Goal: Transaction & Acquisition: Purchase product/service

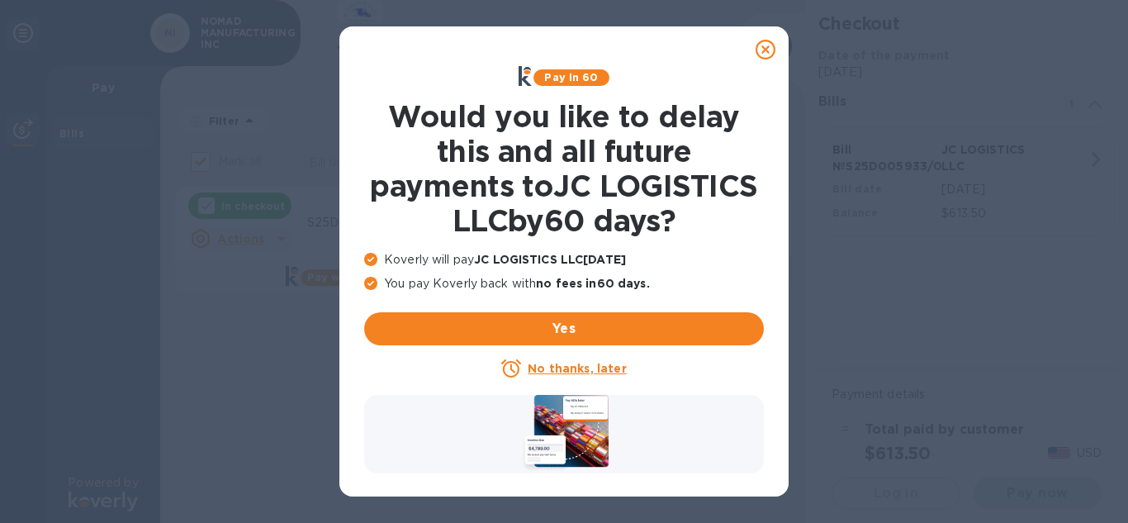
click at [763, 45] on icon at bounding box center [766, 50] width 20 height 20
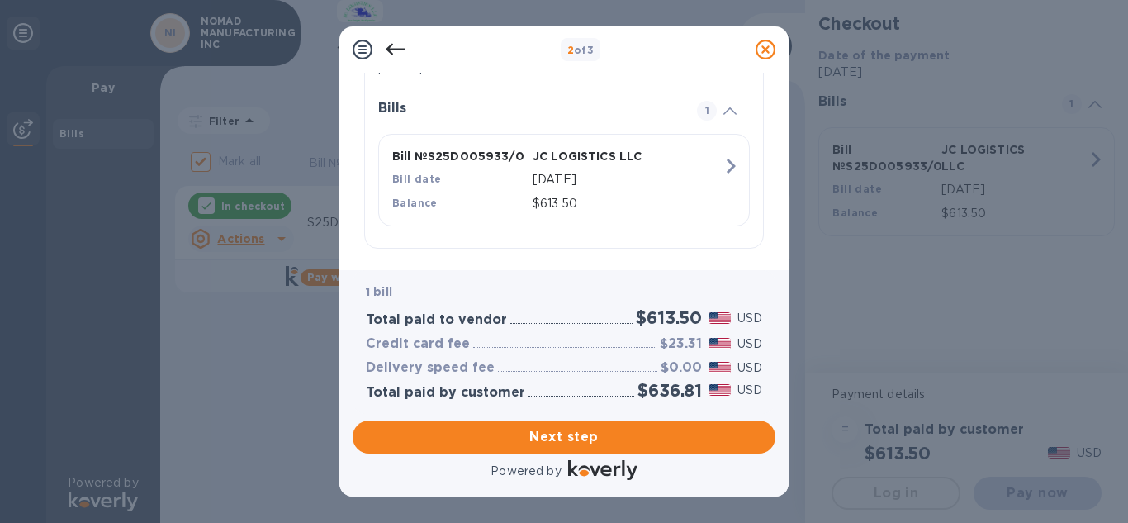
scroll to position [364, 0]
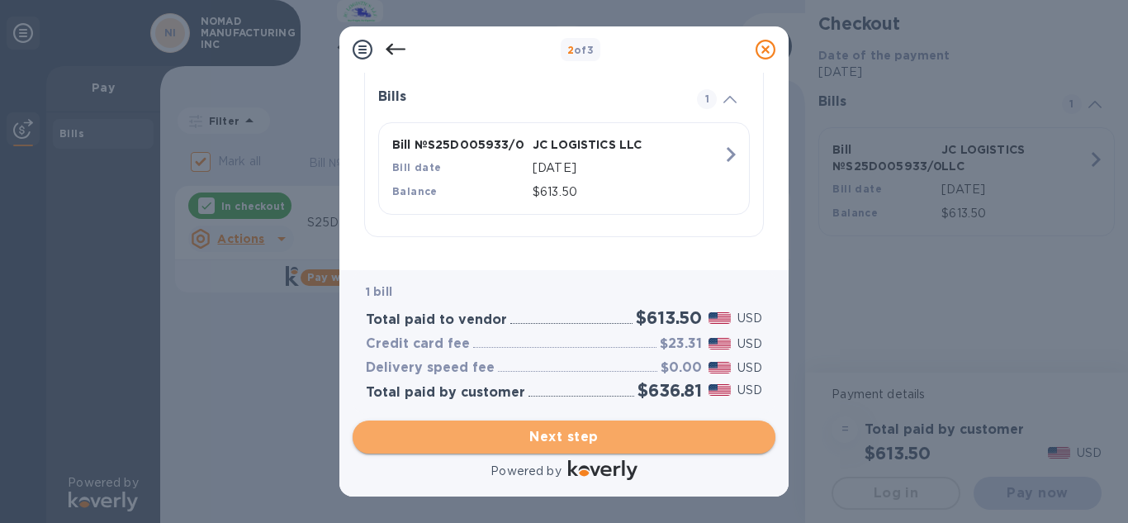
click at [577, 435] on span "Next step" at bounding box center [564, 437] width 396 height 20
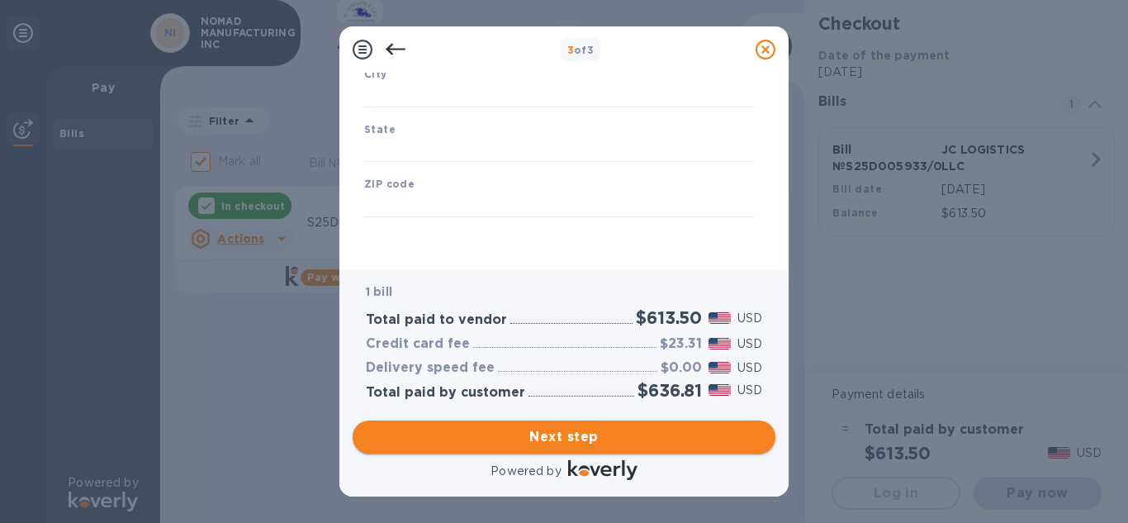
scroll to position [285, 0]
type input "[GEOGRAPHIC_DATA]"
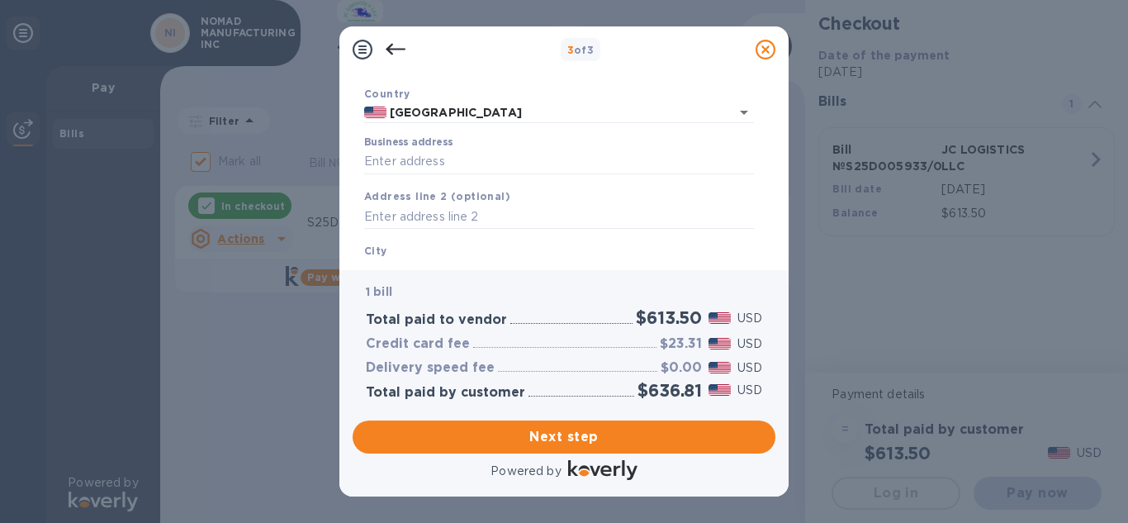
scroll to position [120, 0]
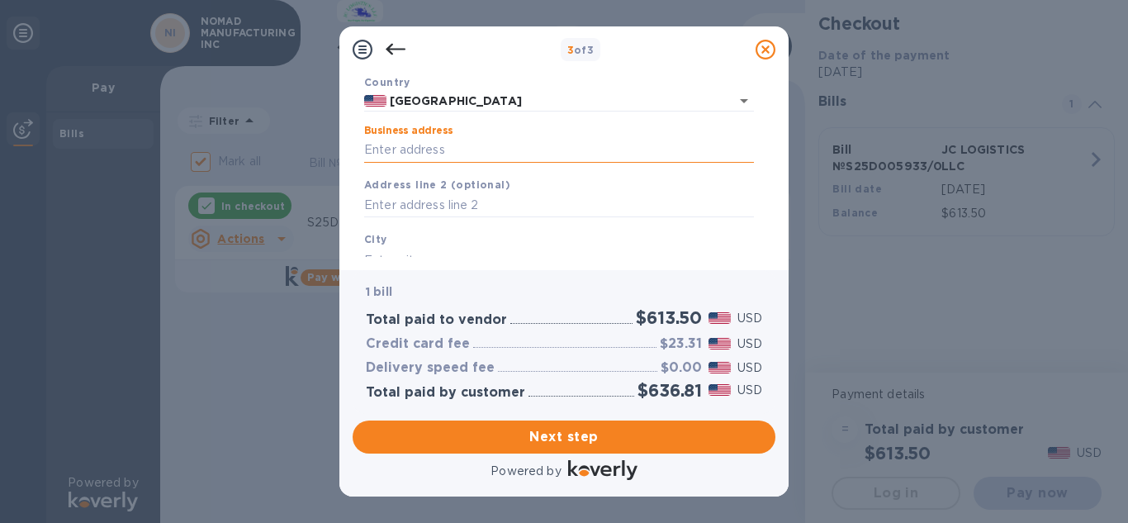
click at [489, 156] on input "Business address" at bounding box center [559, 150] width 390 height 25
type input "1208 S STATE ROUTE 260"
drag, startPoint x: 768, startPoint y: 187, endPoint x: 768, endPoint y: 202, distance: 14.9
click at [768, 202] on div "Business Information Legal business name Please provide the legal name that app…" at bounding box center [564, 165] width 423 height 184
click at [415, 235] on div "City" at bounding box center [559, 251] width 403 height 55
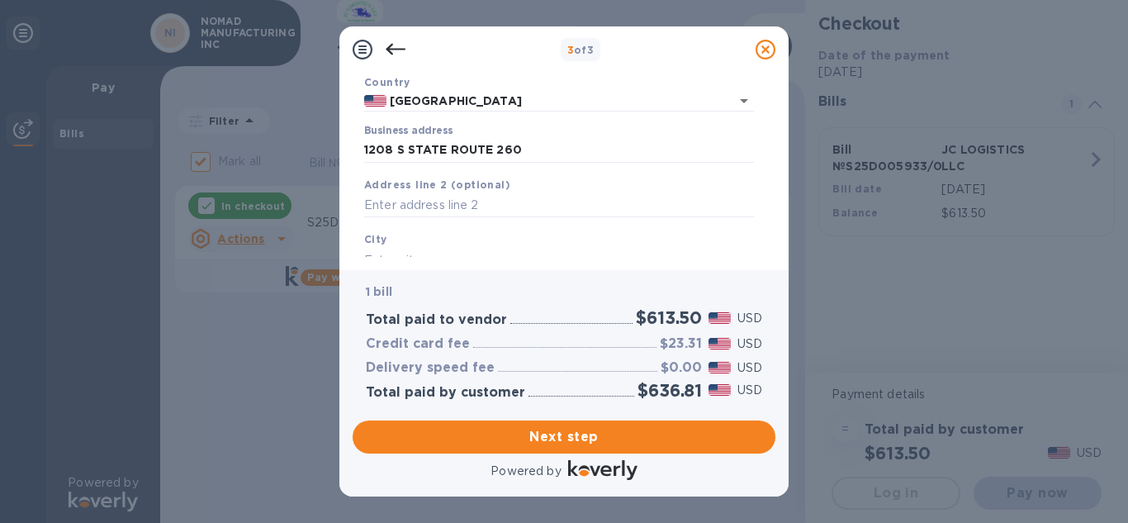
click at [373, 233] on b "City" at bounding box center [375, 239] width 23 height 12
click at [381, 233] on b "City" at bounding box center [375, 239] width 23 height 12
click at [393, 235] on div "City" at bounding box center [559, 251] width 403 height 55
click at [431, 238] on div "City" at bounding box center [559, 251] width 403 height 55
click at [433, 240] on div "City" at bounding box center [559, 251] width 403 height 55
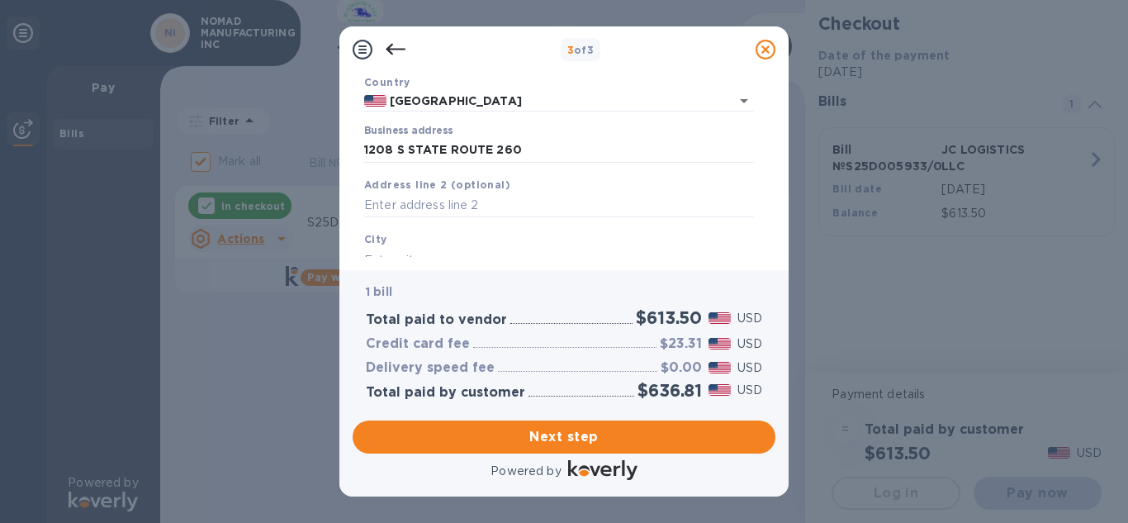
click at [434, 240] on div "City" at bounding box center [559, 251] width 403 height 55
drag, startPoint x: 776, startPoint y: 164, endPoint x: 769, endPoint y: 203, distance: 40.2
click at [769, 203] on div "Business Information Legal business name Please provide the legal name that app…" at bounding box center [563, 171] width 449 height 197
drag, startPoint x: 766, startPoint y: 201, endPoint x: 770, endPoint y: 169, distance: 31.6
click at [770, 212] on div "Business Information Legal business name Please provide the legal name that app…" at bounding box center [564, 165] width 423 height 184
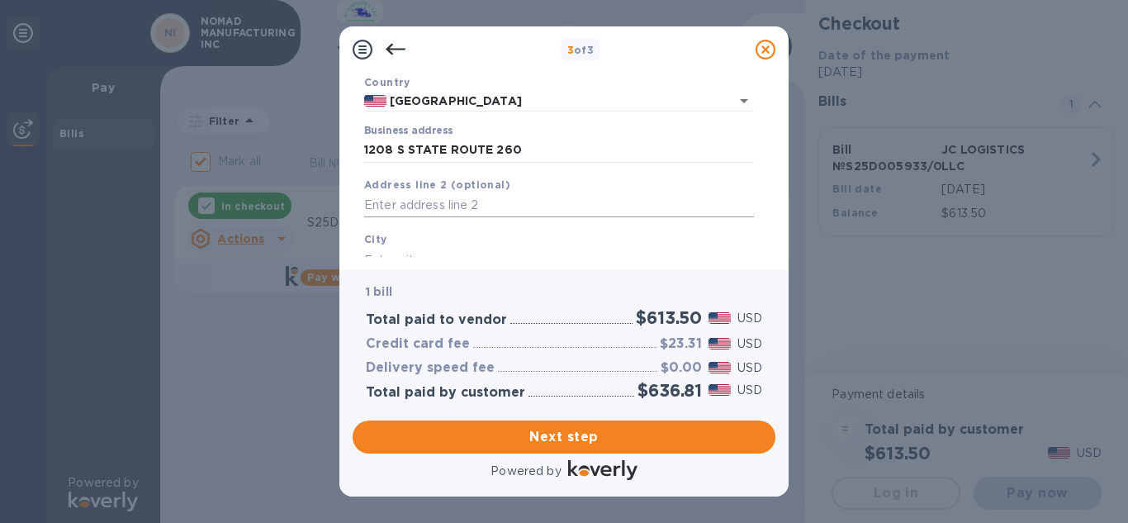
drag, startPoint x: 760, startPoint y: 173, endPoint x: 439, endPoint y: 198, distance: 321.4
click at [439, 198] on input "text" at bounding box center [559, 205] width 390 height 25
click at [399, 237] on div "City" at bounding box center [559, 251] width 403 height 55
click at [426, 231] on div "City" at bounding box center [559, 251] width 403 height 55
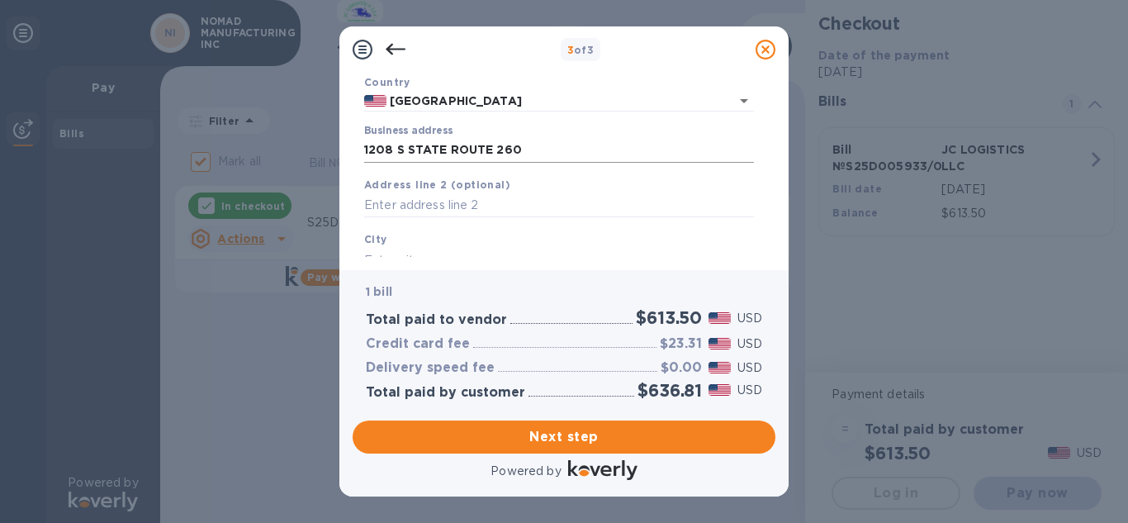
drag, startPoint x: 439, startPoint y: 221, endPoint x: 657, endPoint y: 154, distance: 228.1
click at [448, 215] on div "Address line 2 (optional)" at bounding box center [559, 196] width 403 height 55
click at [471, 197] on input "text" at bounding box center [559, 205] width 390 height 25
click at [463, 202] on input "text" at bounding box center [559, 205] width 390 height 25
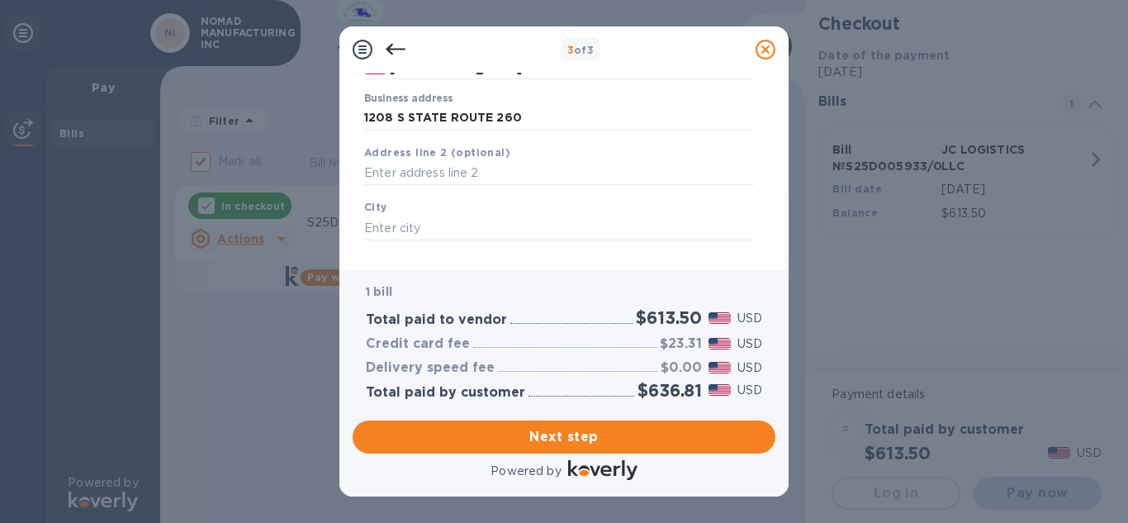
scroll to position [163, 0]
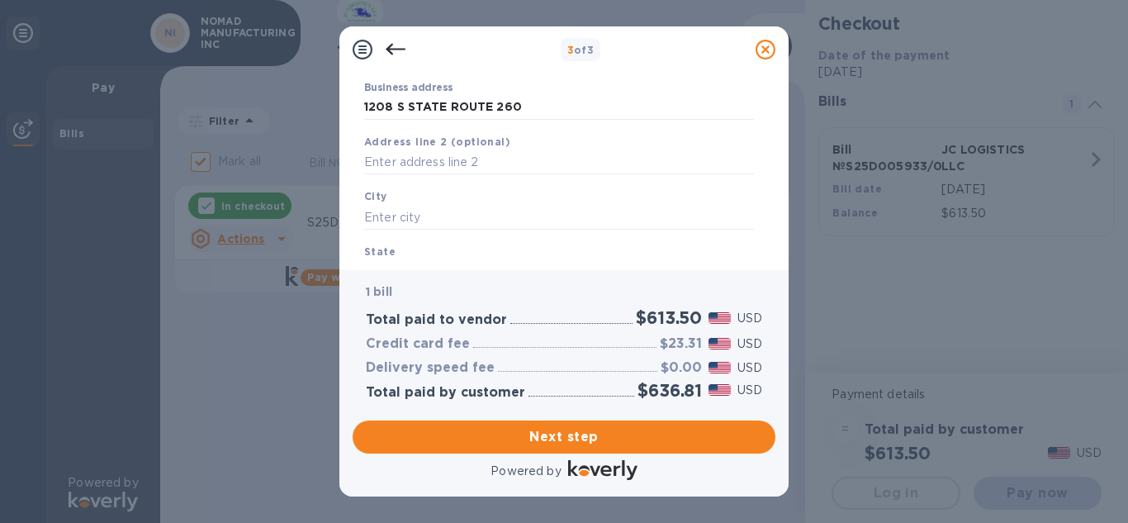
click at [451, 201] on div "City" at bounding box center [559, 208] width 403 height 55
click at [442, 215] on input "text" at bounding box center [559, 217] width 390 height 25
click at [439, 221] on input "text" at bounding box center [559, 217] width 390 height 25
type input "COTTONWOOD"
click at [420, 255] on div "State" at bounding box center [559, 263] width 403 height 55
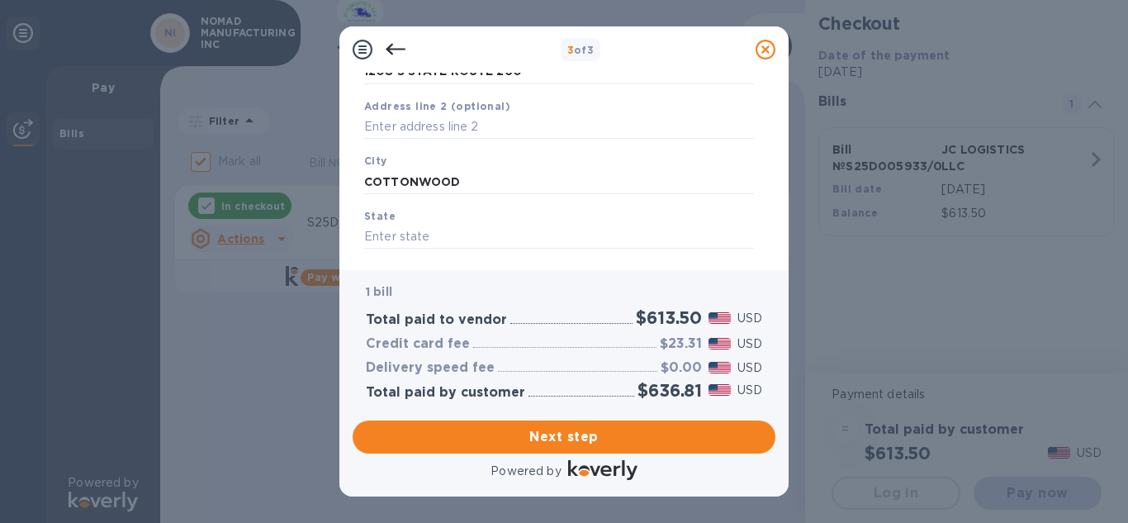
scroll to position [211, 0]
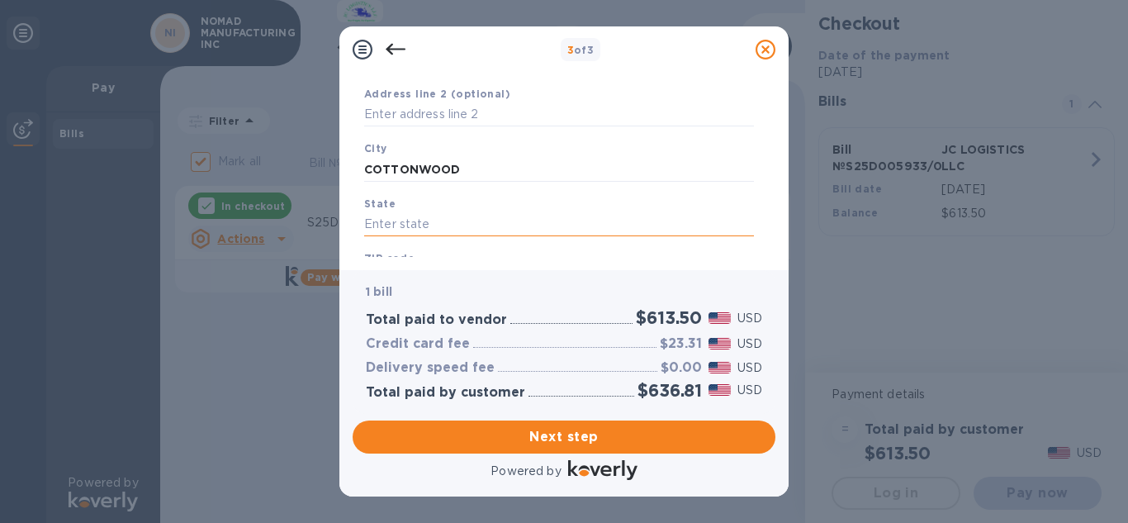
click at [440, 221] on input "text" at bounding box center [559, 224] width 390 height 25
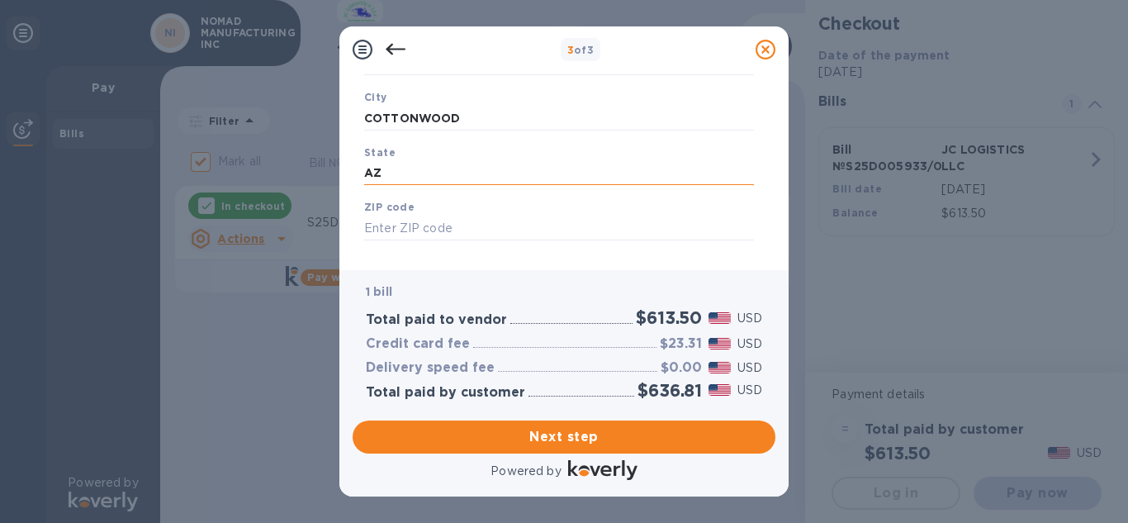
scroll to position [285, 0]
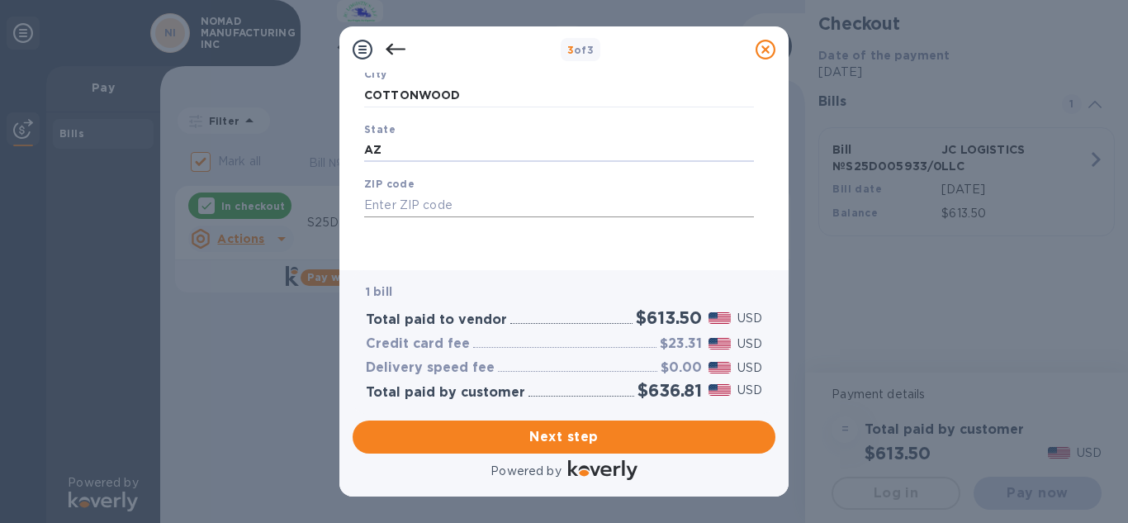
type input "AZ"
click at [509, 202] on input "text" at bounding box center [559, 204] width 390 height 25
type input "86326"
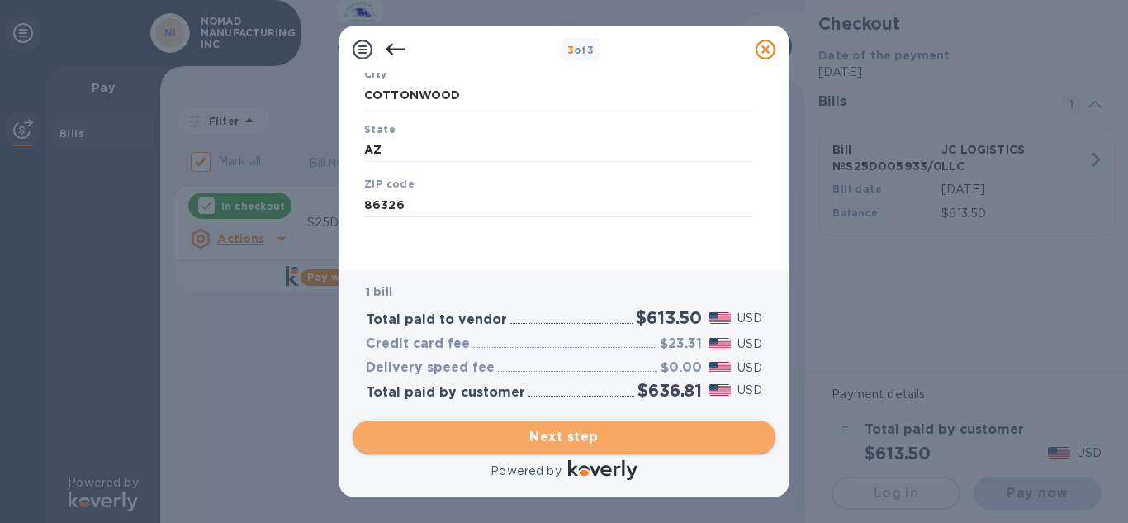
click at [576, 428] on span "Next step" at bounding box center [564, 437] width 396 height 20
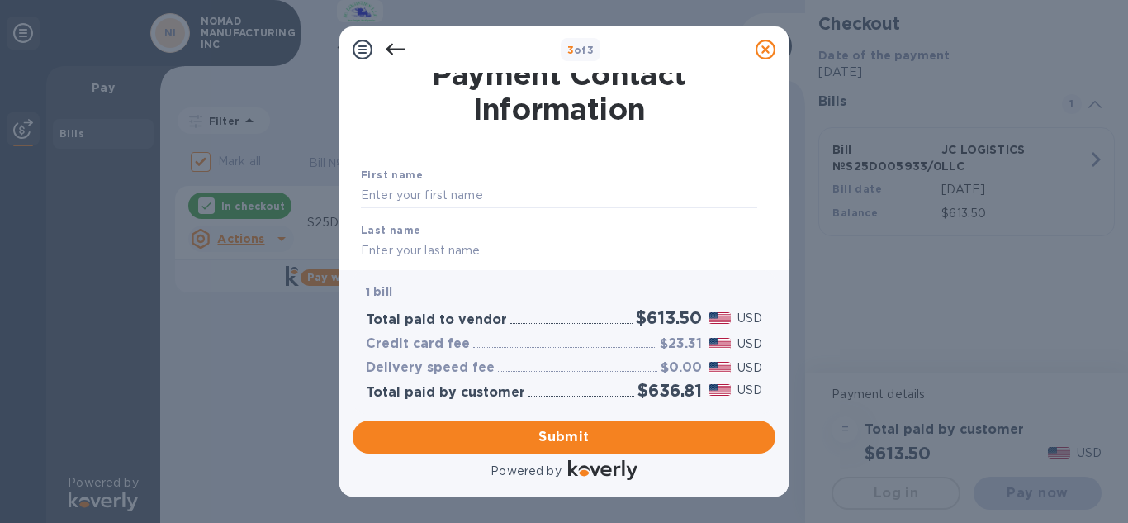
scroll to position [0, 0]
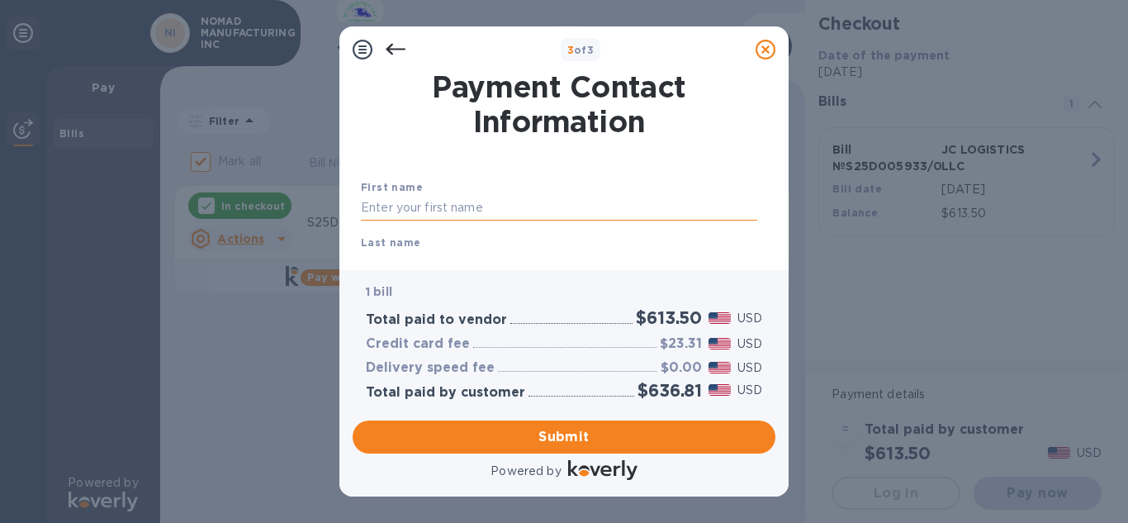
click at [486, 206] on input "text" at bounding box center [559, 208] width 396 height 25
type input "[PERSON_NAME]"
click at [434, 241] on div "Last name" at bounding box center [559, 254] width 410 height 55
click at [433, 241] on div "Last name" at bounding box center [559, 254] width 410 height 55
click at [395, 243] on b "Last name" at bounding box center [391, 242] width 60 height 12
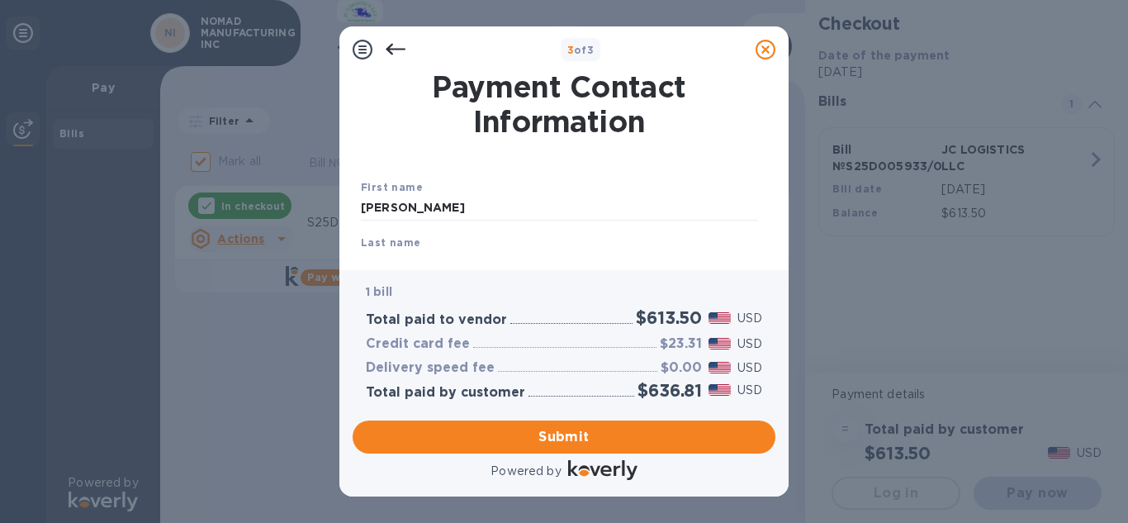
click at [405, 258] on div "Payment Contact Information First name [PERSON_NAME] Last name Phone number +1 …" at bounding box center [563, 171] width 449 height 197
click at [433, 240] on div "Last name" at bounding box center [559, 254] width 410 height 55
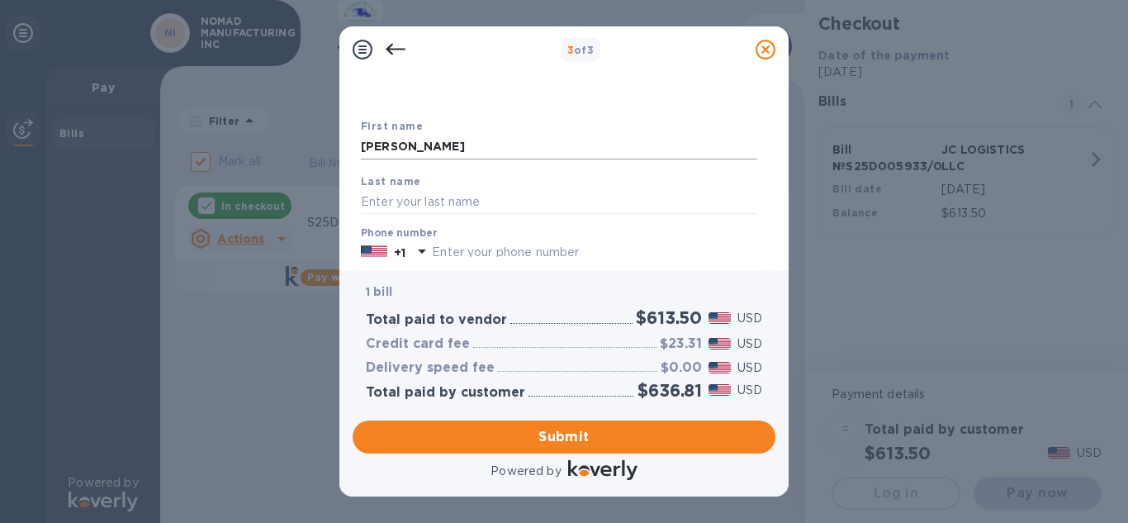
scroll to position [64, 0]
click at [431, 194] on input "text" at bounding box center [559, 198] width 396 height 25
type input "[PERSON_NAME]"
click at [422, 246] on icon at bounding box center [422, 248] width 20 height 20
click at [388, 250] on div at bounding box center [374, 249] width 33 height 25
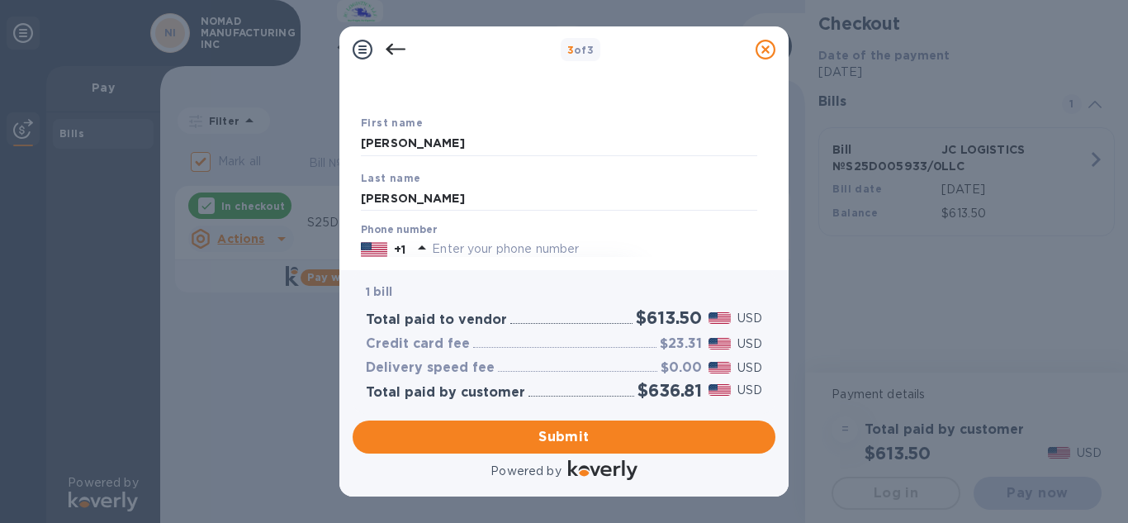
click at [524, 249] on input "text" at bounding box center [594, 249] width 325 height 25
type input "4035297889"
type input "[EMAIL_ADDRESS][DOMAIN_NAME]"
click at [373, 246] on img at bounding box center [374, 249] width 26 height 18
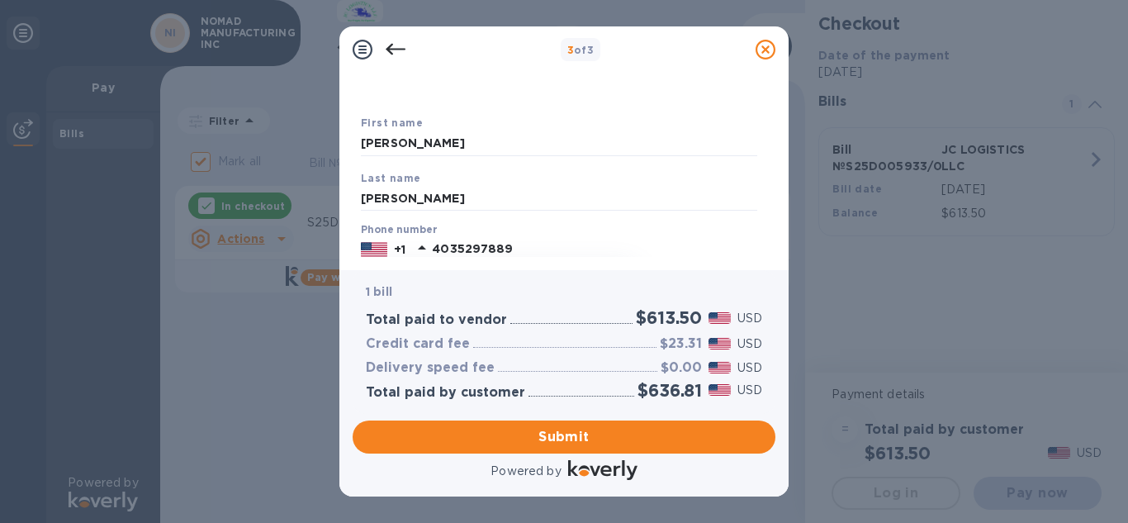
click at [396, 248] on p "+1" at bounding box center [400, 249] width 12 height 17
click at [406, 223] on div "Phone number [PHONE_NUMBER] [GEOGRAPHIC_DATA] +1 [GEOGRAPHIC_DATA] +376 [GEOGRA…" at bounding box center [559, 242] width 410 height 51
click at [406, 225] on label "Phone number" at bounding box center [399, 230] width 76 height 10
click at [403, 227] on label "Phone number" at bounding box center [399, 230] width 76 height 10
click at [747, 255] on input "4035297889" at bounding box center [594, 249] width 325 height 25
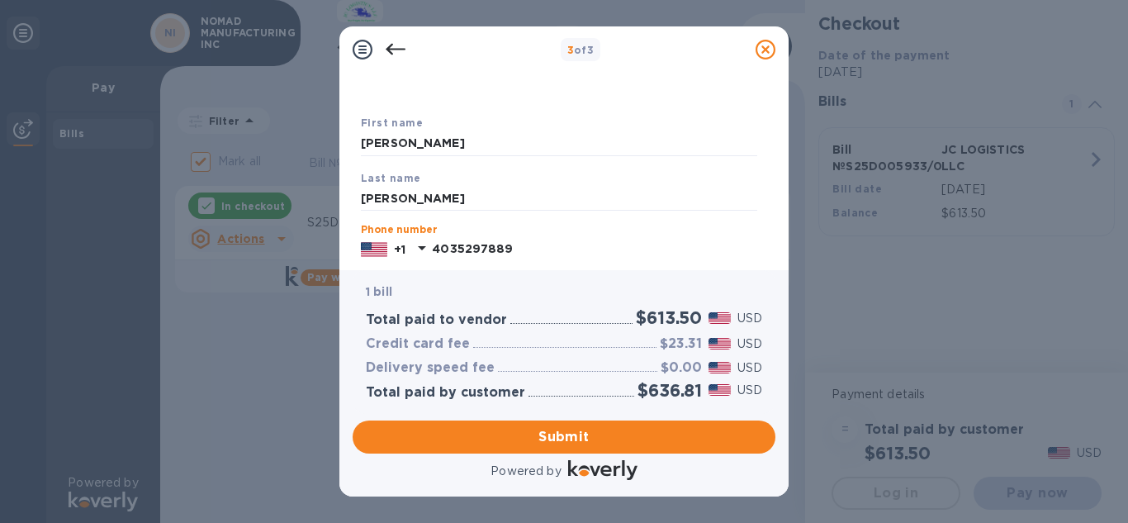
click at [744, 254] on input "4035297889" at bounding box center [594, 249] width 325 height 25
click at [423, 249] on icon at bounding box center [422, 248] width 8 height 4
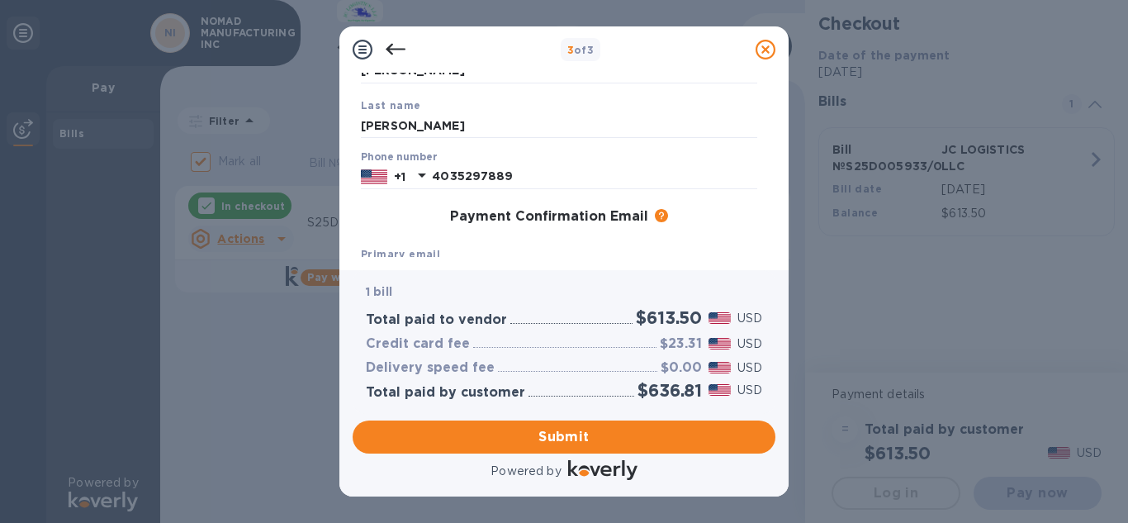
scroll to position [146, 0]
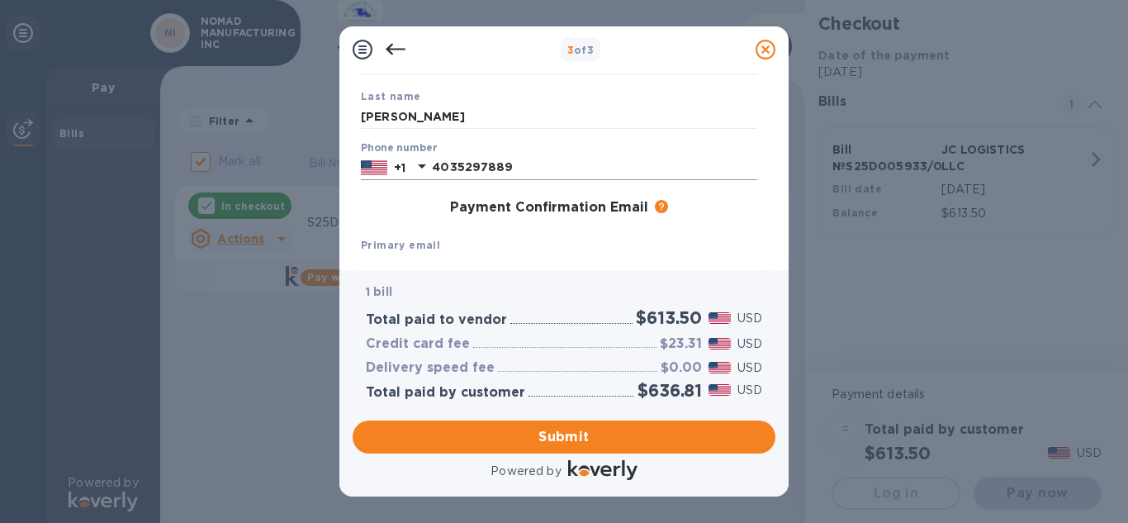
click at [370, 170] on img at bounding box center [374, 168] width 26 height 18
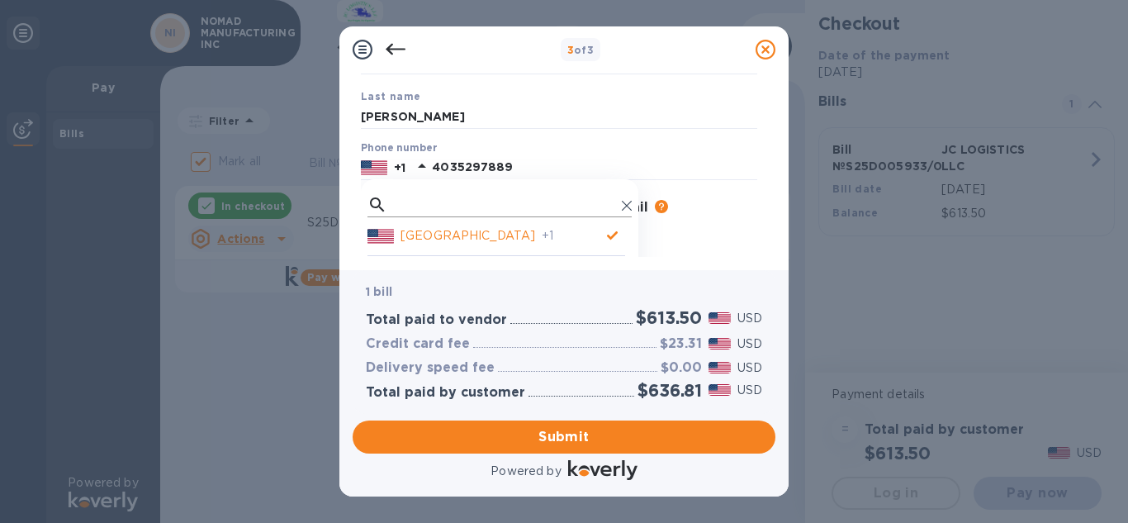
click at [377, 210] on icon at bounding box center [378, 205] width 20 height 20
click at [387, 193] on div at bounding box center [500, 204] width 264 height 25
click at [380, 169] on img at bounding box center [374, 168] width 26 height 18
click at [625, 208] on icon at bounding box center [627, 206] width 10 height 10
click at [624, 208] on icon at bounding box center [627, 206] width 10 height 10
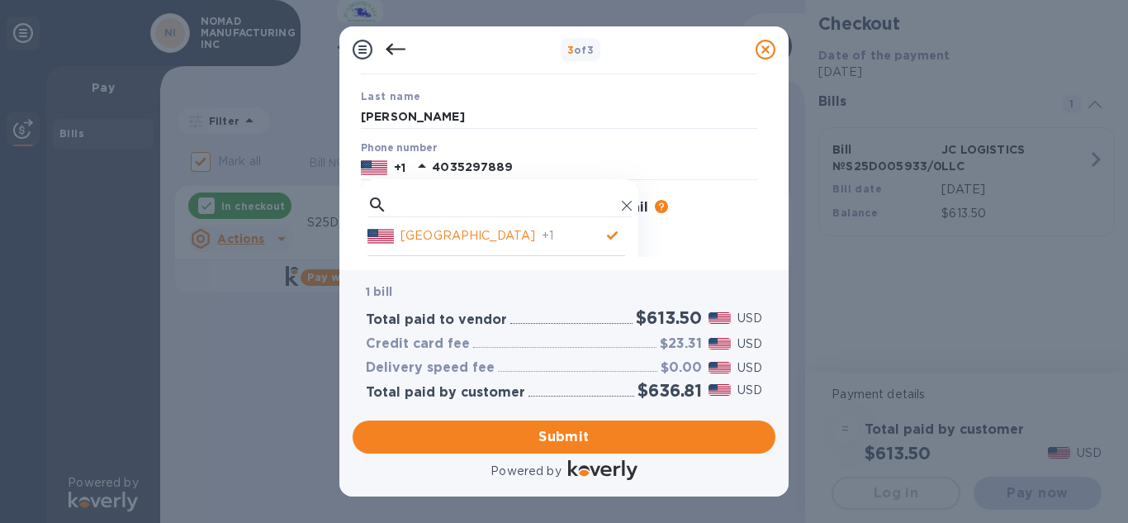
click at [544, 233] on p "+1" at bounding box center [571, 235] width 59 height 17
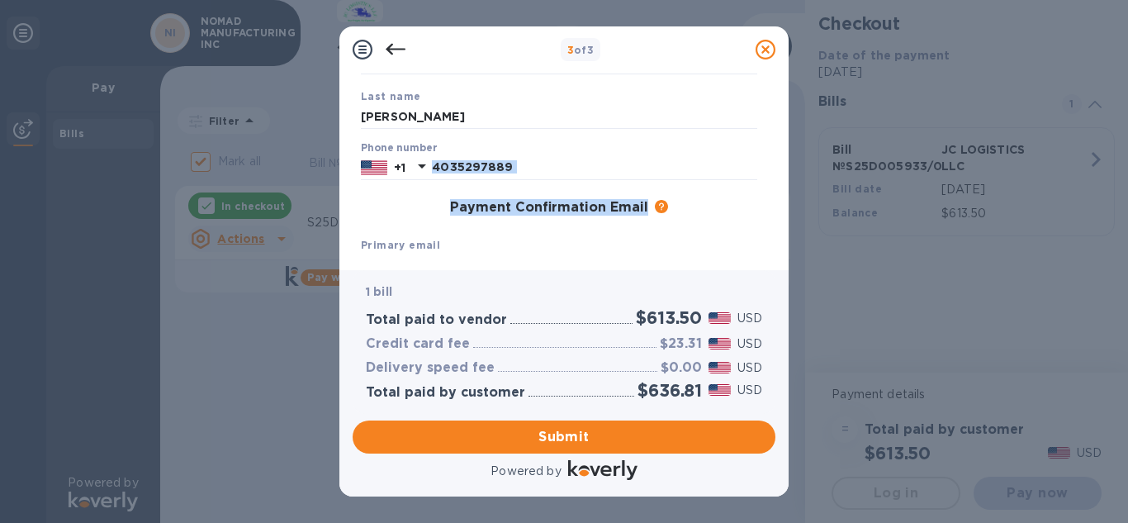
drag, startPoint x: 768, startPoint y: 170, endPoint x: 769, endPoint y: 190, distance: 19.8
click at [769, 190] on div "Payment Contact Information First name [PERSON_NAME] Last name [PERSON_NAME] Ph…" at bounding box center [564, 165] width 423 height 184
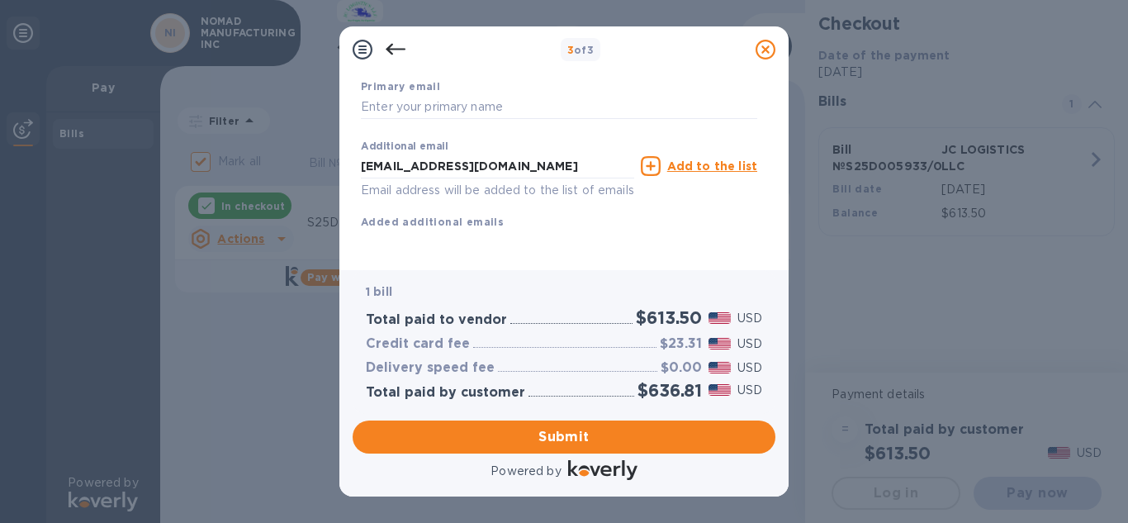
scroll to position [163, 0]
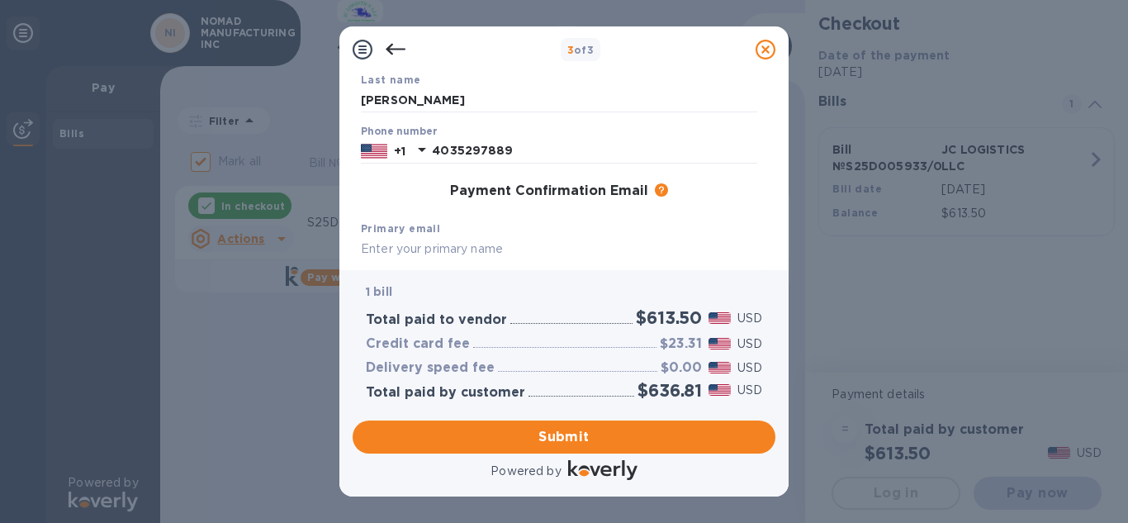
click at [414, 132] on label "Phone number" at bounding box center [399, 132] width 76 height 10
click at [386, 145] on img at bounding box center [374, 151] width 26 height 18
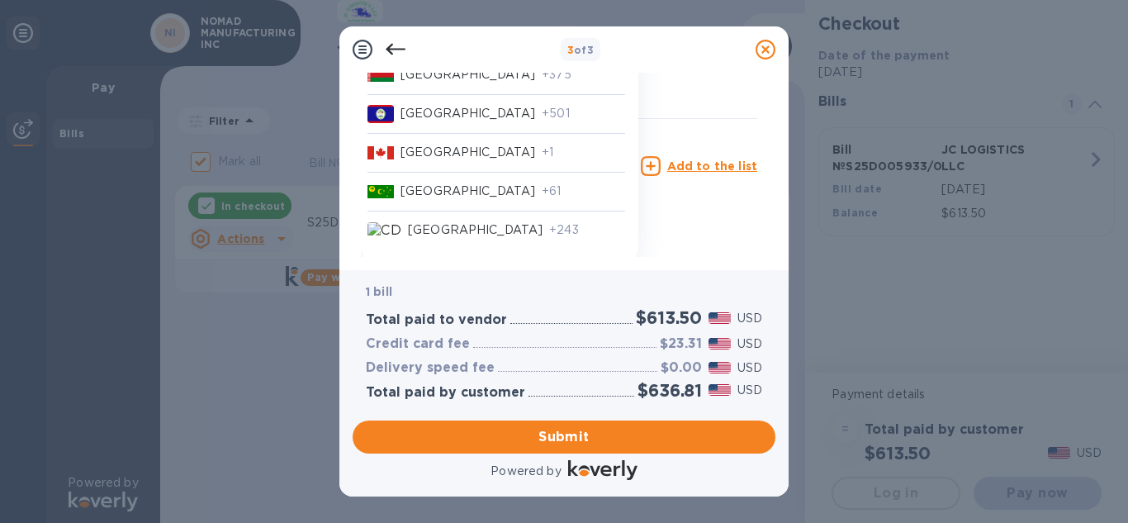
scroll to position [1322, 0]
click at [400, 143] on div at bounding box center [384, 152] width 33 height 18
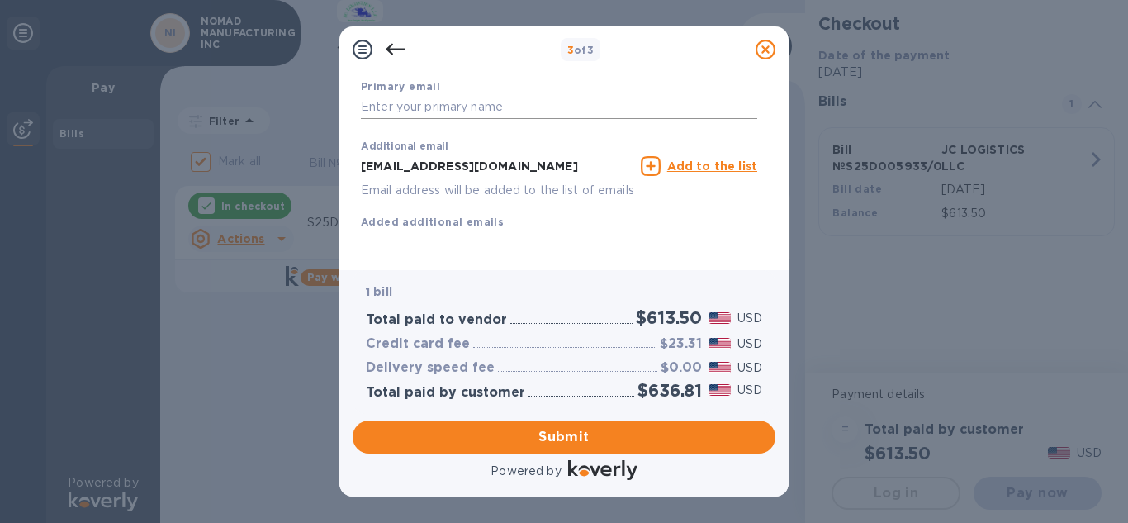
scroll to position [241, 0]
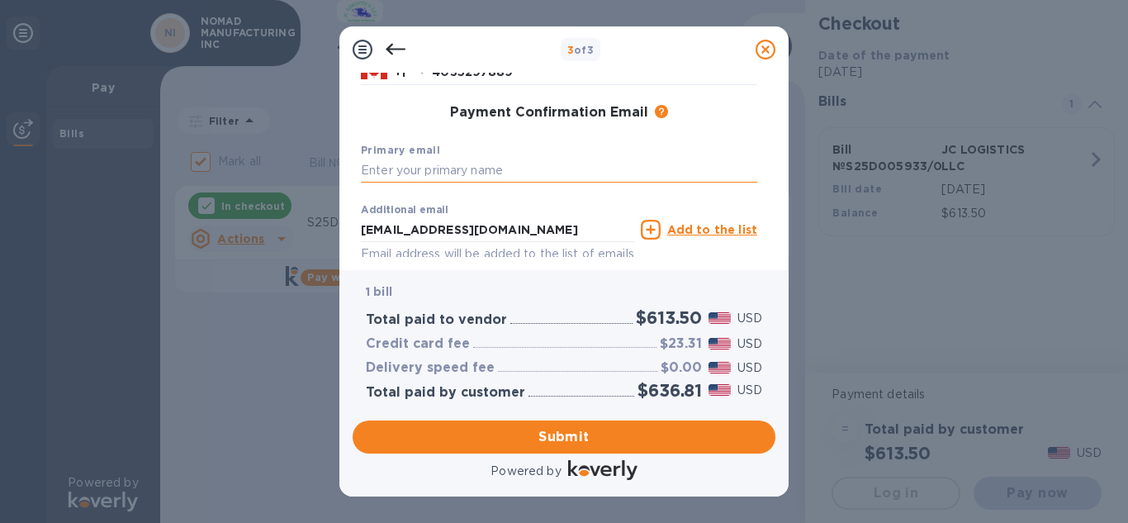
click at [503, 170] on input "text" at bounding box center [559, 171] width 396 height 25
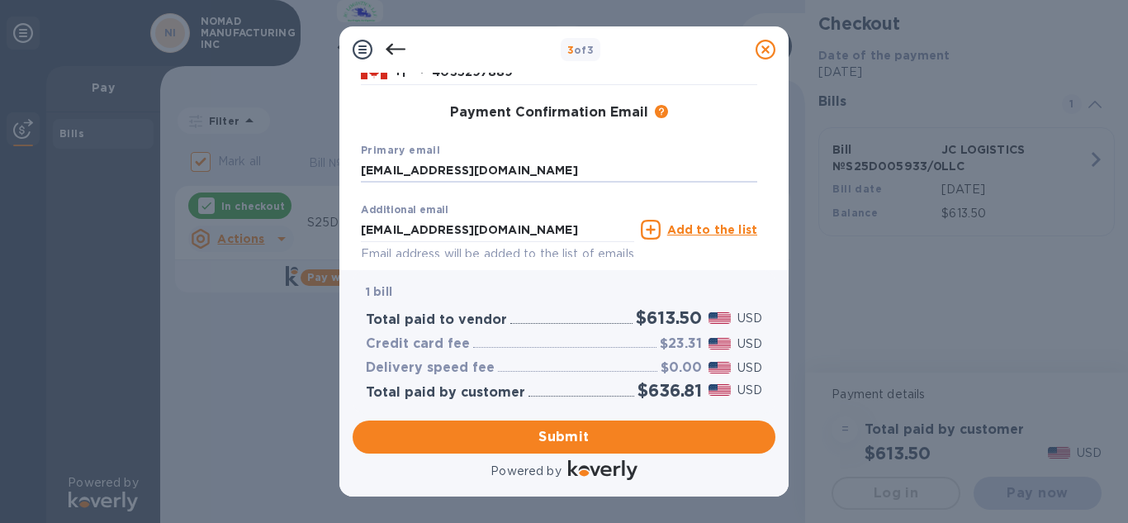
scroll to position [324, 0]
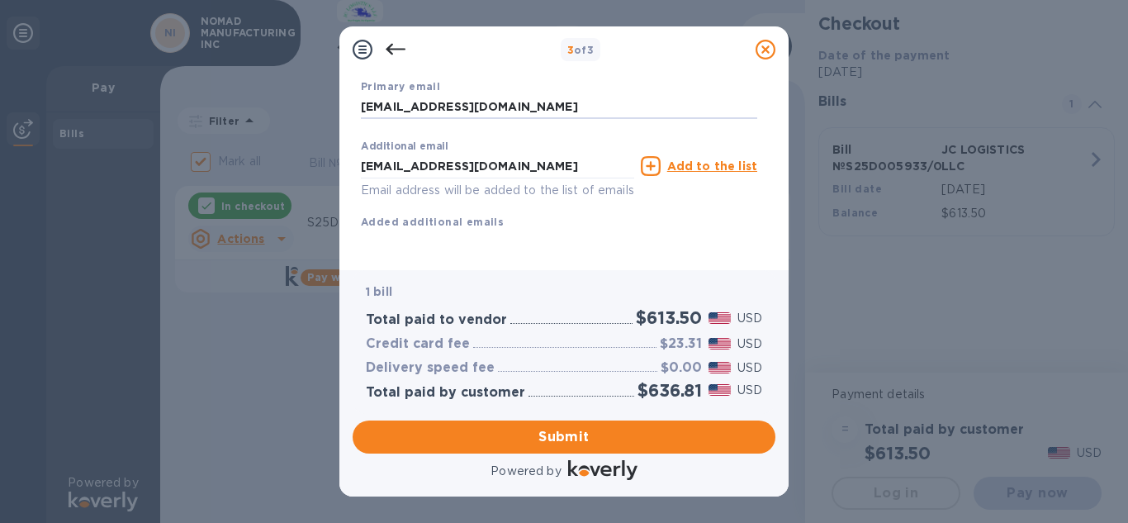
type input "[EMAIL_ADDRESS][DOMAIN_NAME]"
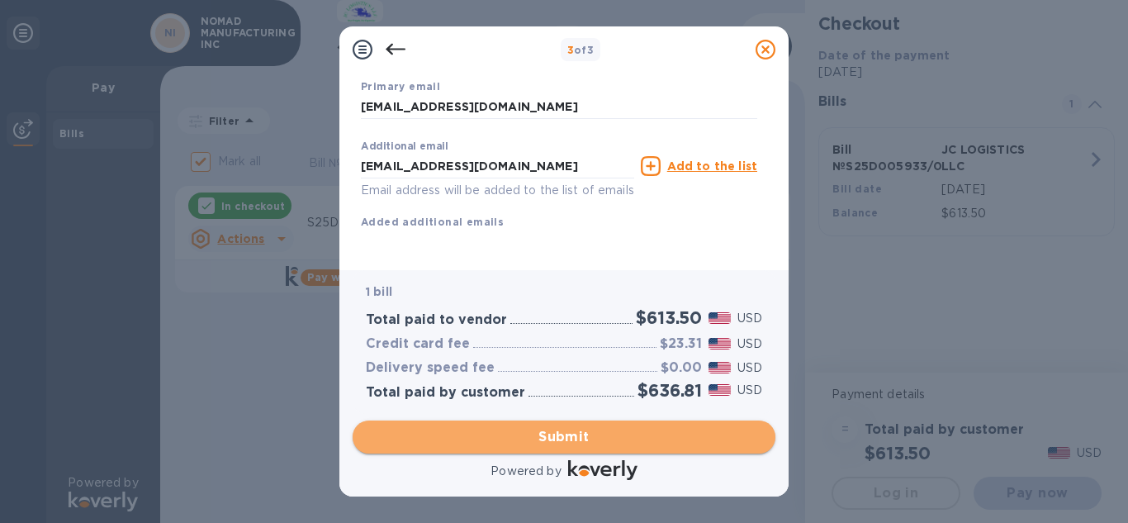
click at [595, 433] on span "Submit" at bounding box center [564, 437] width 396 height 20
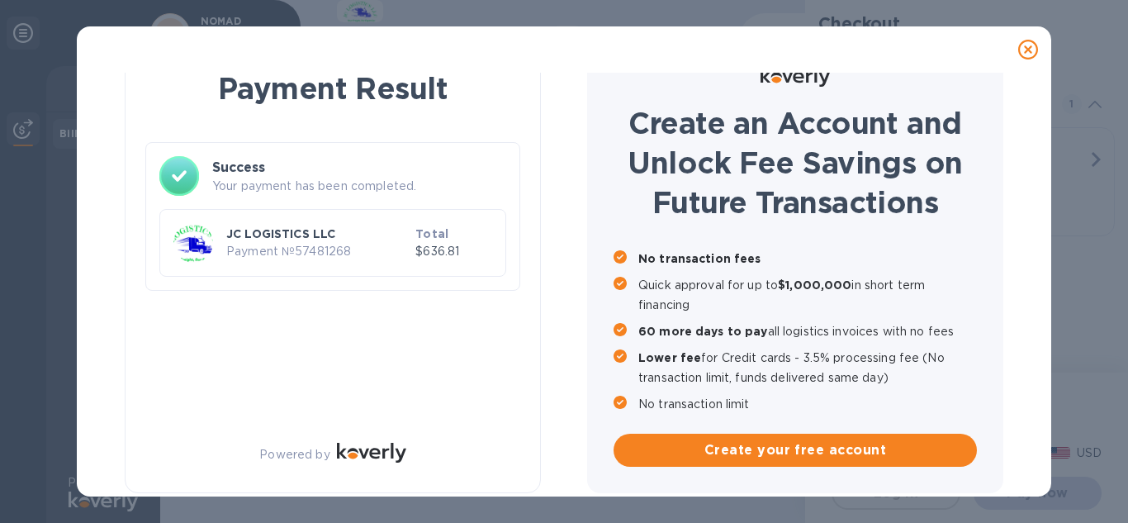
checkbox input "false"
